Goal: Navigation & Orientation: Understand site structure

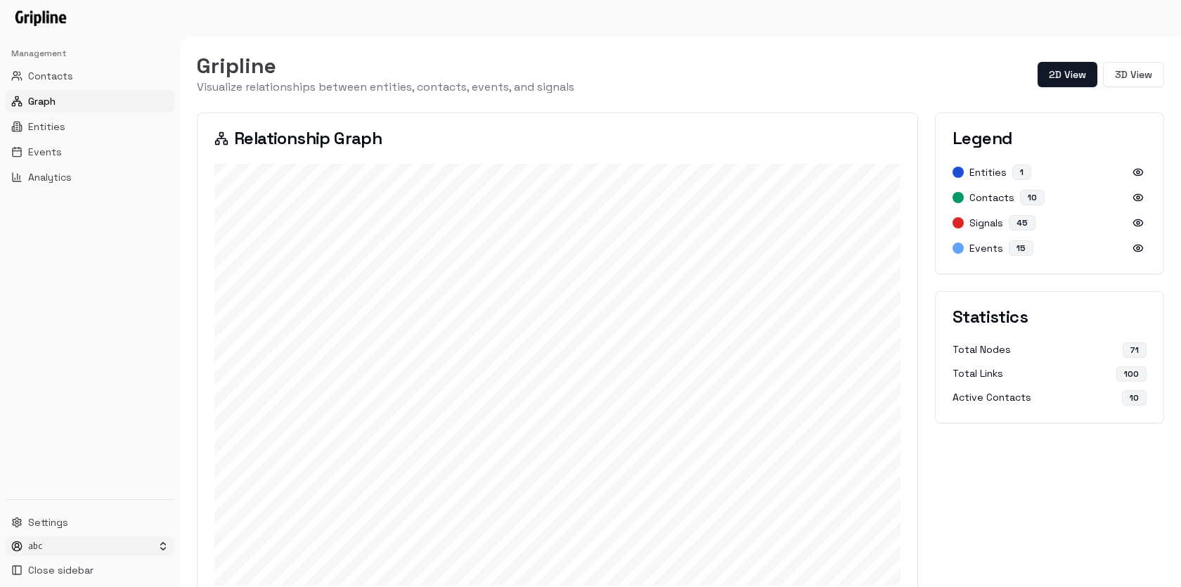
click at [152, 548] on html "Management Contacts Graph Entities Events Analytics Settings abc Close sidebar …" at bounding box center [590, 293] width 1181 height 587
click at [108, 371] on html "Management Contacts Graph Entities Events Analytics Settings abc Close sidebar …" at bounding box center [590, 293] width 1181 height 587
click at [1143, 75] on button "3D View" at bounding box center [1133, 74] width 61 height 25
click at [1030, 70] on button "Auto Rotate" at bounding box center [1045, 73] width 72 height 22
click at [1038, 73] on button "Stop Rotation" at bounding box center [1041, 73] width 79 height 22
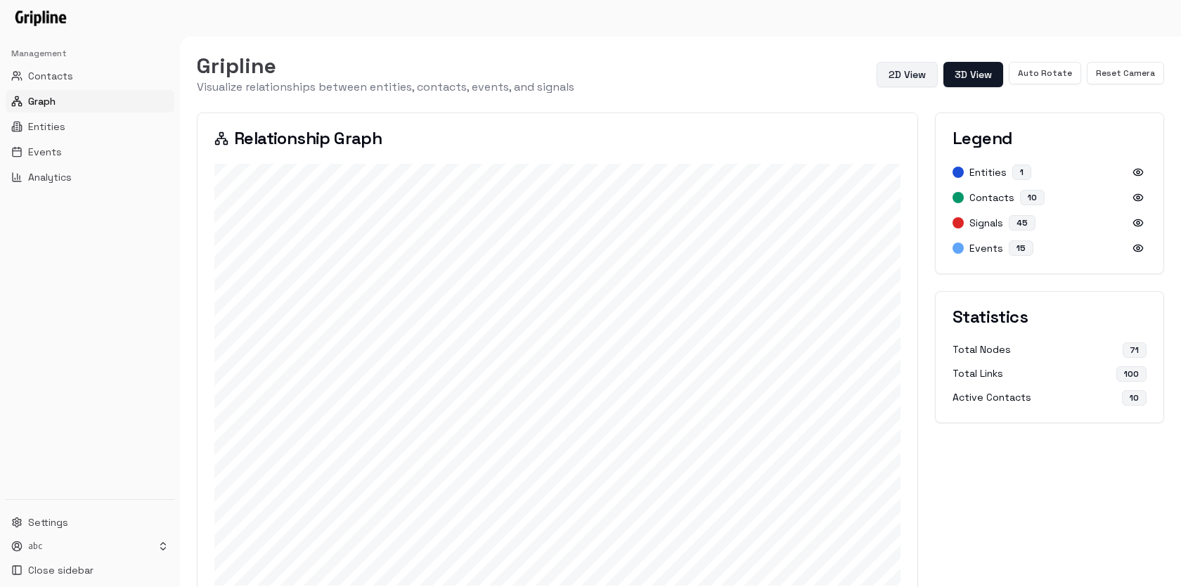
click at [908, 79] on button "2D View" at bounding box center [907, 74] width 61 height 25
click at [57, 128] on span "Entities" at bounding box center [46, 127] width 37 height 14
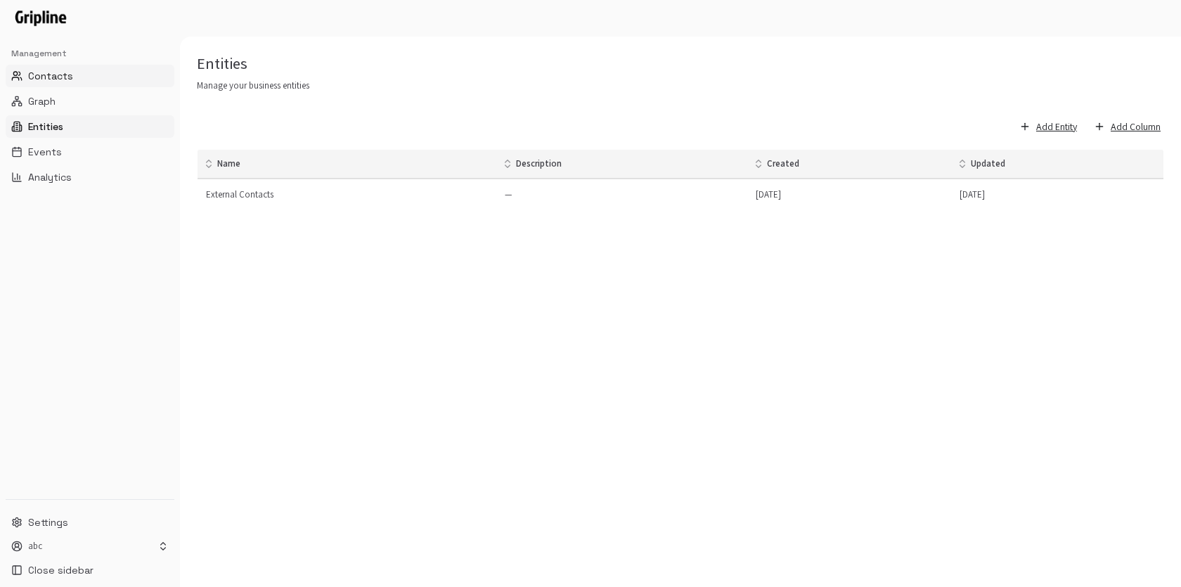
click at [77, 76] on button "Contacts" at bounding box center [90, 76] width 169 height 22
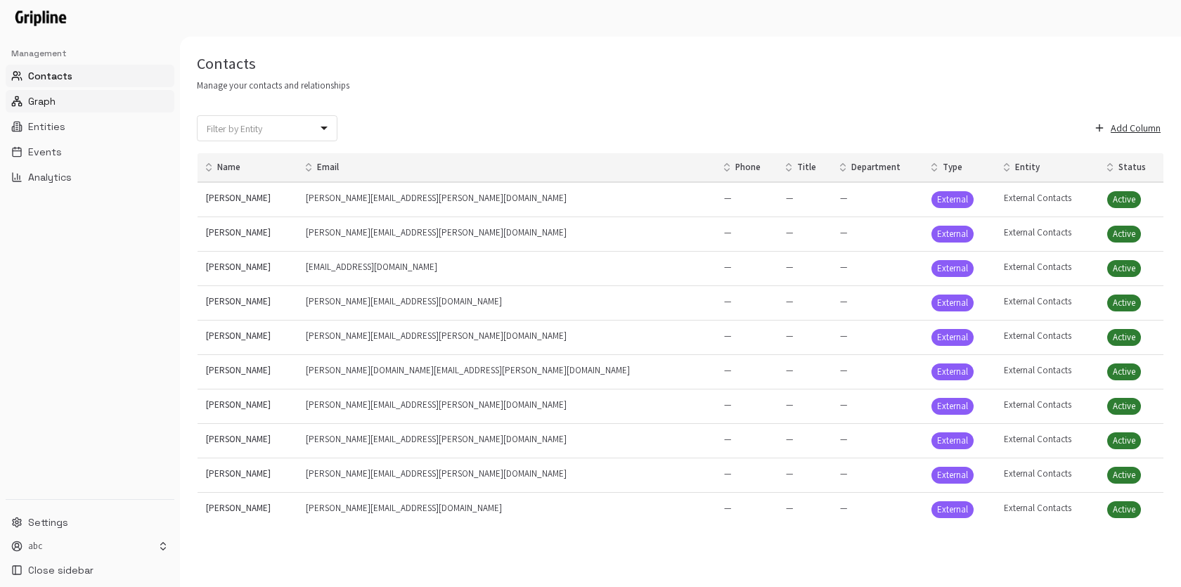
click at [60, 97] on button "Graph" at bounding box center [90, 101] width 169 height 22
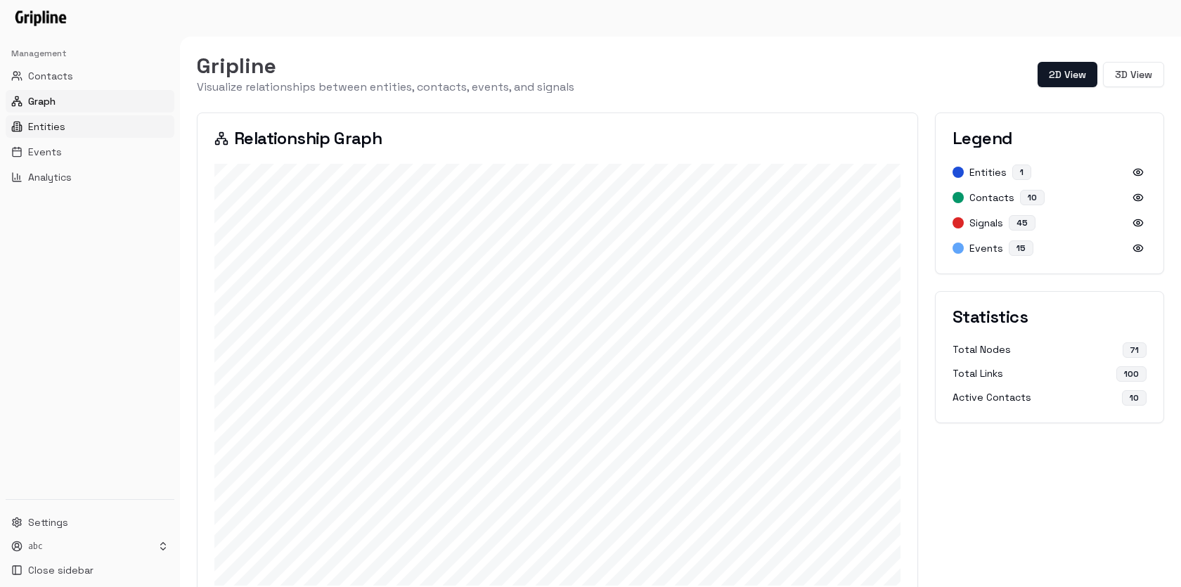
click at [46, 131] on span "Entities" at bounding box center [46, 127] width 37 height 14
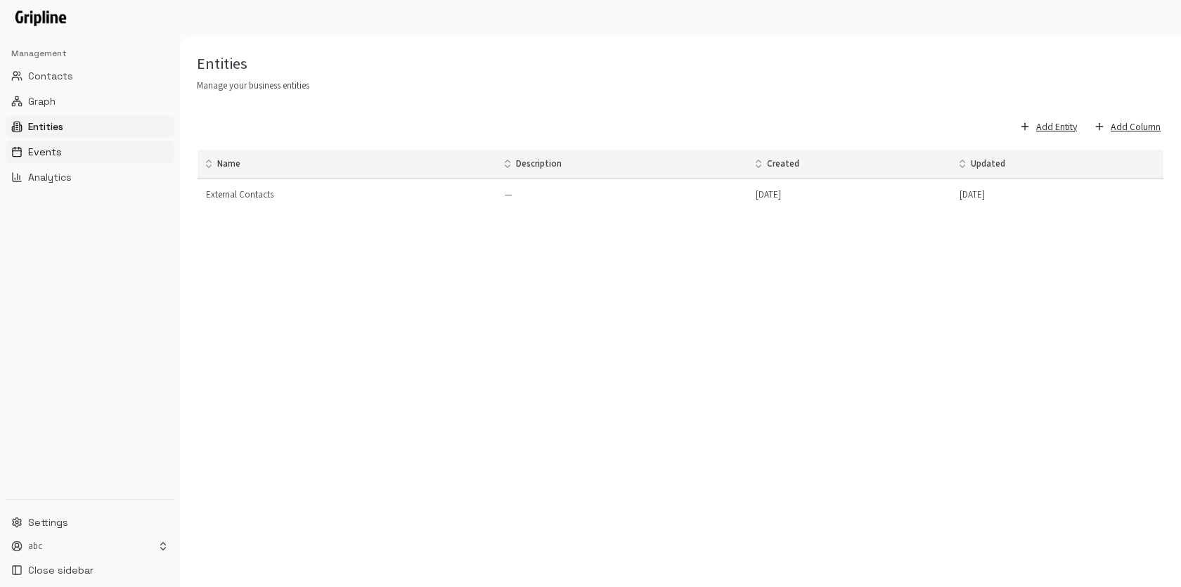
click at [46, 151] on span "Events" at bounding box center [45, 152] width 34 height 14
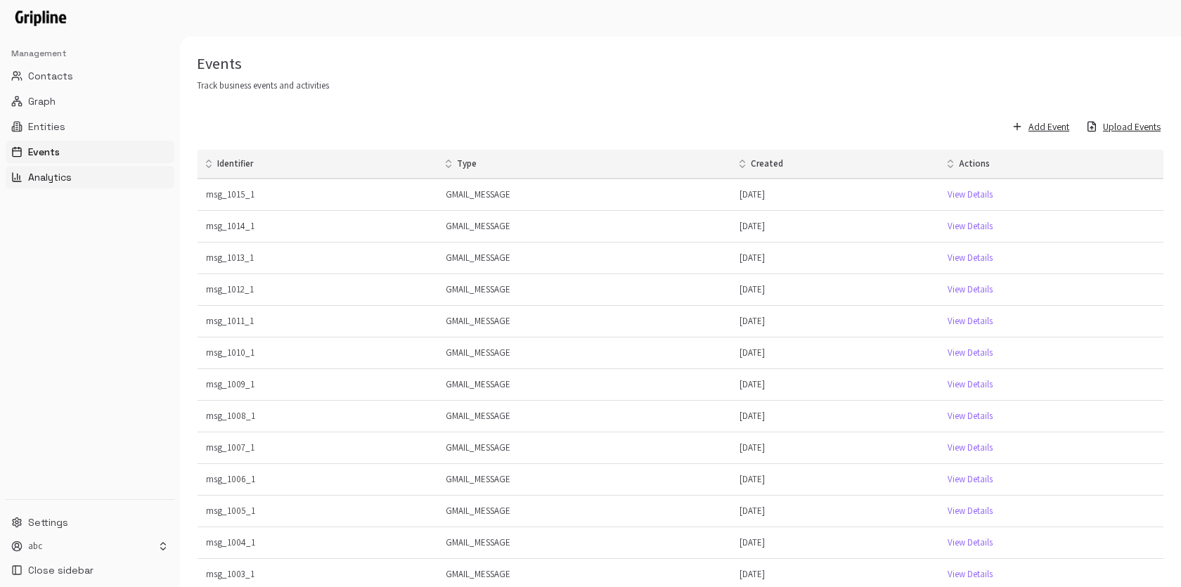
click at [77, 179] on button "Analytics" at bounding box center [90, 177] width 169 height 22
